Goal: Navigation & Orientation: Find specific page/section

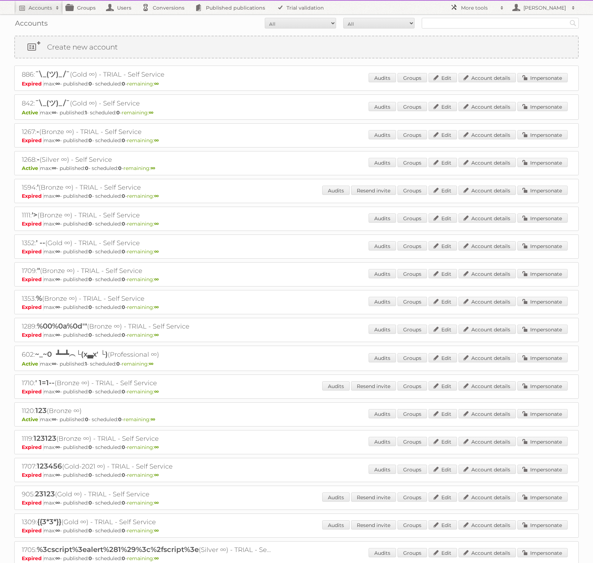
click at [458, 9] on link "More tools" at bounding box center [477, 8] width 61 height 14
click at [476, 92] on link "Beta Features" at bounding box center [482, 95] width 71 height 11
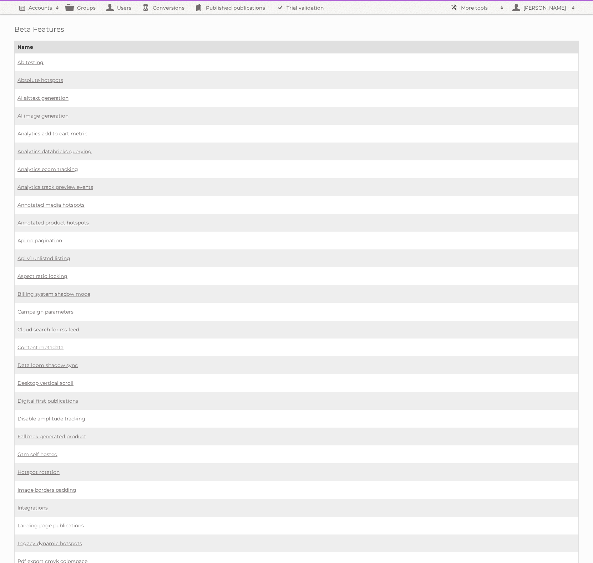
click at [478, 9] on h2 "More tools" at bounding box center [479, 7] width 36 height 7
click at [468, 75] on link "Employees" at bounding box center [482, 73] width 71 height 11
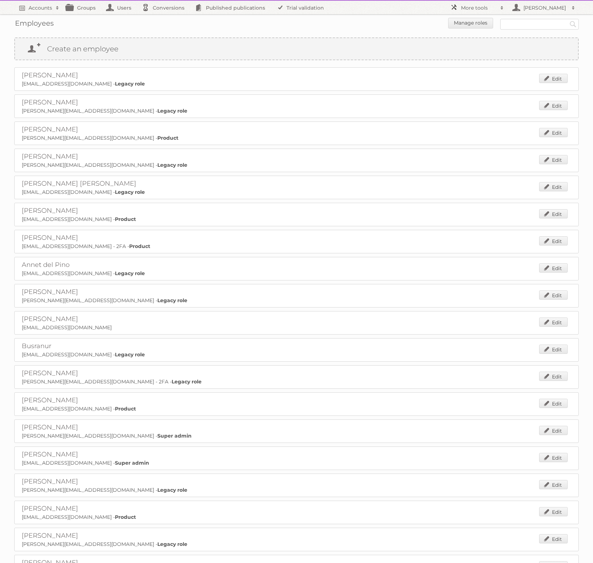
click at [472, 7] on h2 "More tools" at bounding box center [479, 7] width 36 height 7
click at [476, 93] on link "Beta Features" at bounding box center [482, 95] width 71 height 11
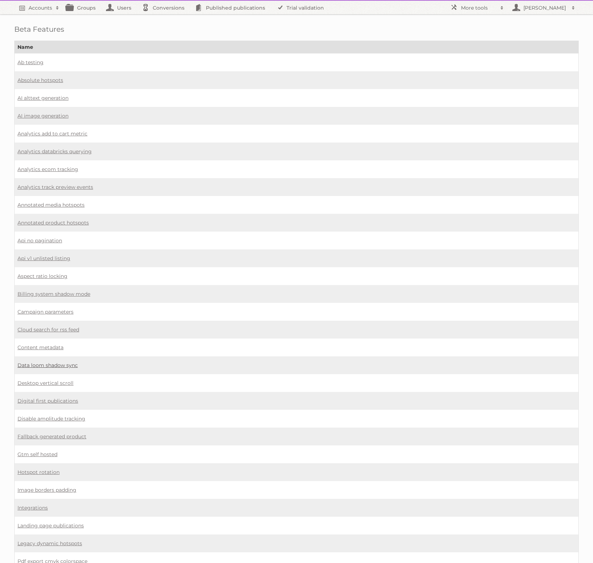
click at [47, 362] on link "Data loom shadow sync" at bounding box center [47, 365] width 60 height 6
